Goal: Obtain resource: Download file/media

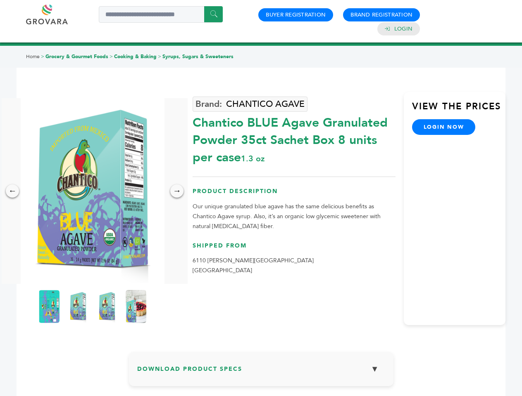
click at [93, 191] on img at bounding box center [93, 191] width 144 height 186
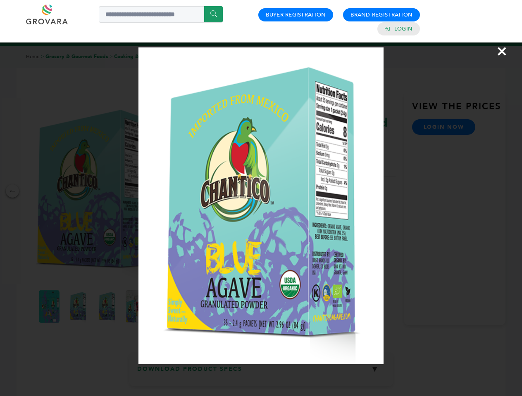
click at [12, 191] on div "×" at bounding box center [261, 198] width 522 height 396
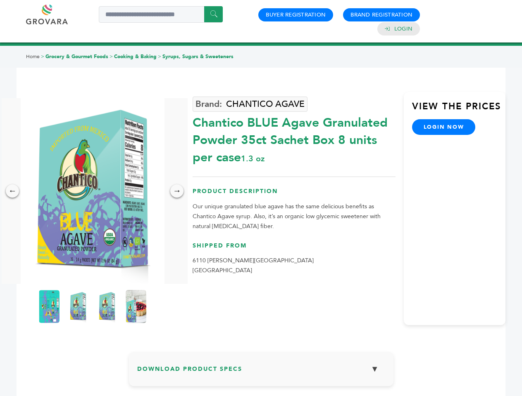
click at [177, 191] on div "→" at bounding box center [176, 191] width 13 height 13
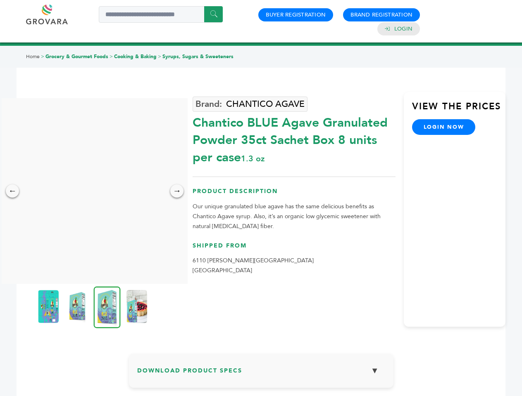
click at [49, 307] on img at bounding box center [48, 306] width 21 height 33
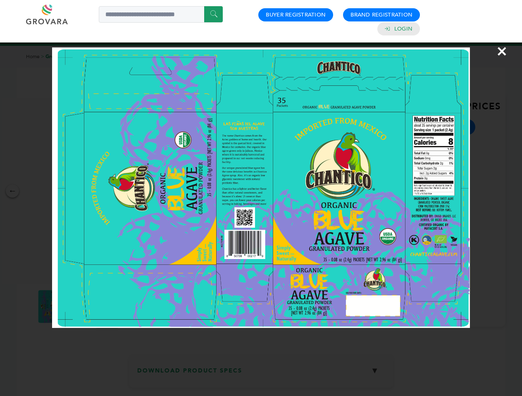
click at [78, 307] on div "×" at bounding box center [261, 198] width 522 height 396
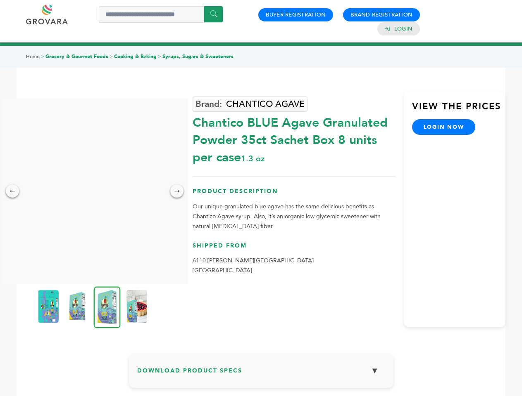
click at [107, 307] on img at bounding box center [107, 308] width 27 height 42
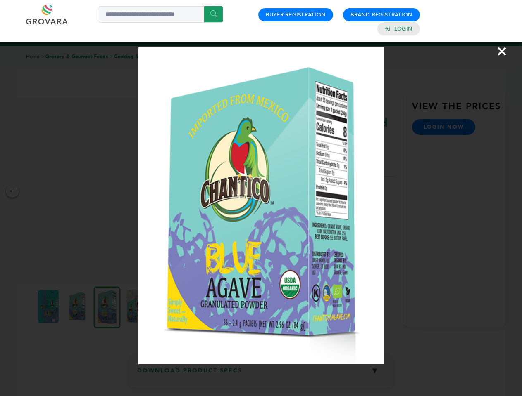
click at [136, 307] on div "×" at bounding box center [261, 198] width 522 height 396
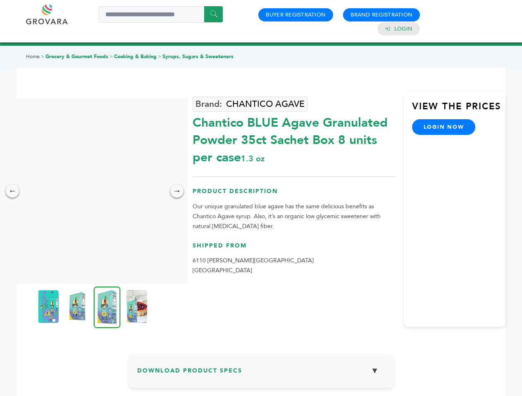
click at [261, 373] on h3 "Download Product Specs ▼" at bounding box center [261, 374] width 248 height 24
